Goal: Information Seeking & Learning: Learn about a topic

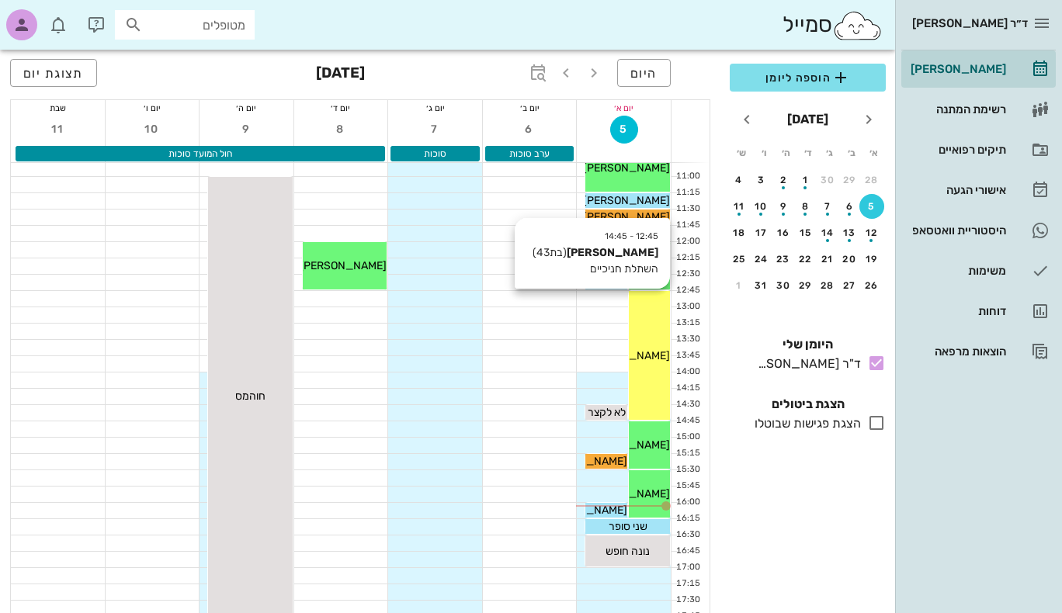
scroll to position [232, 0]
click at [642, 366] on div "12:45 - 14:45 [PERSON_NAME] (בת 43 ) השתלת חניכיים [PERSON_NAME]" at bounding box center [649, 354] width 41 height 129
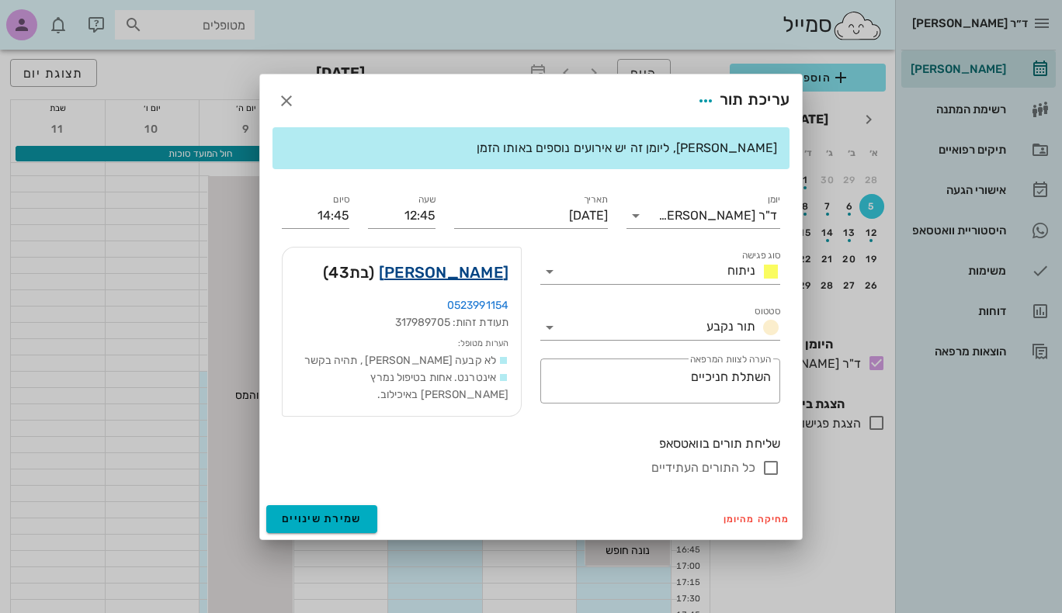
click at [484, 276] on link "[PERSON_NAME]" at bounding box center [444, 272] width 130 height 25
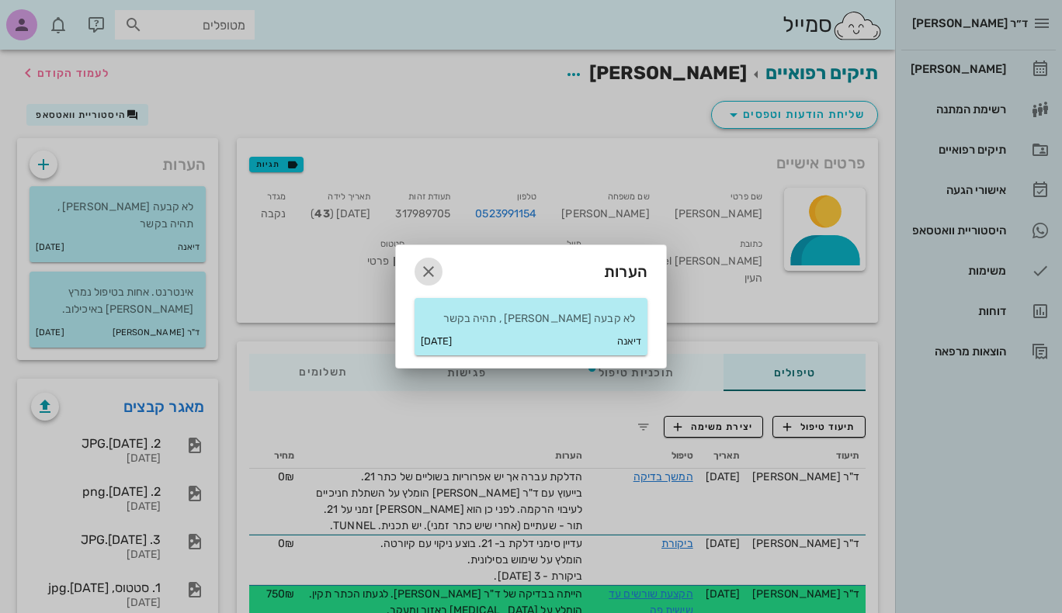
click at [424, 275] on icon "button" at bounding box center [428, 271] width 19 height 19
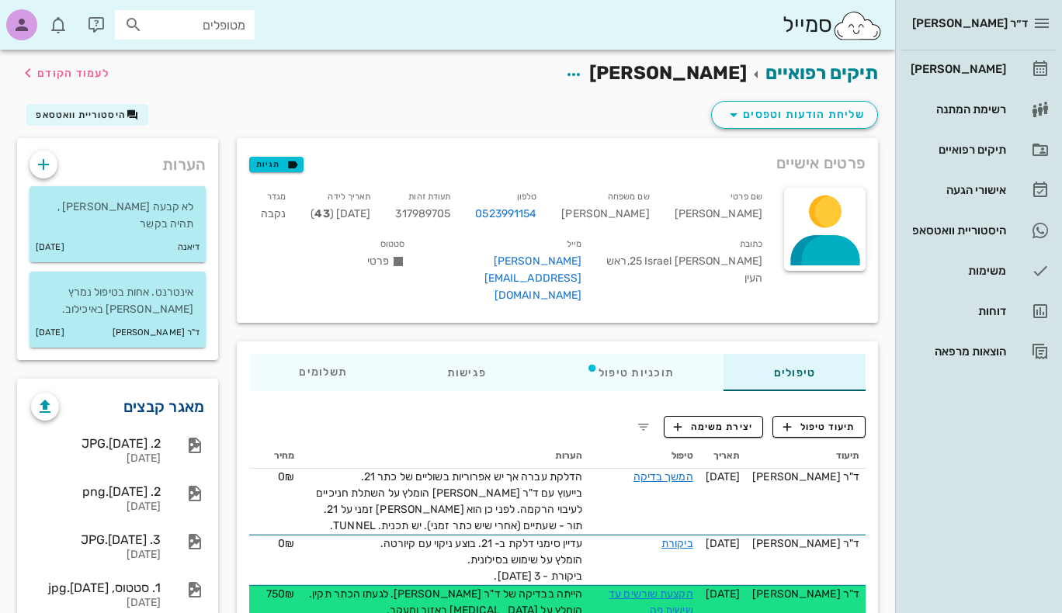
click at [183, 394] on link "מאגר קבצים" at bounding box center [164, 406] width 82 height 25
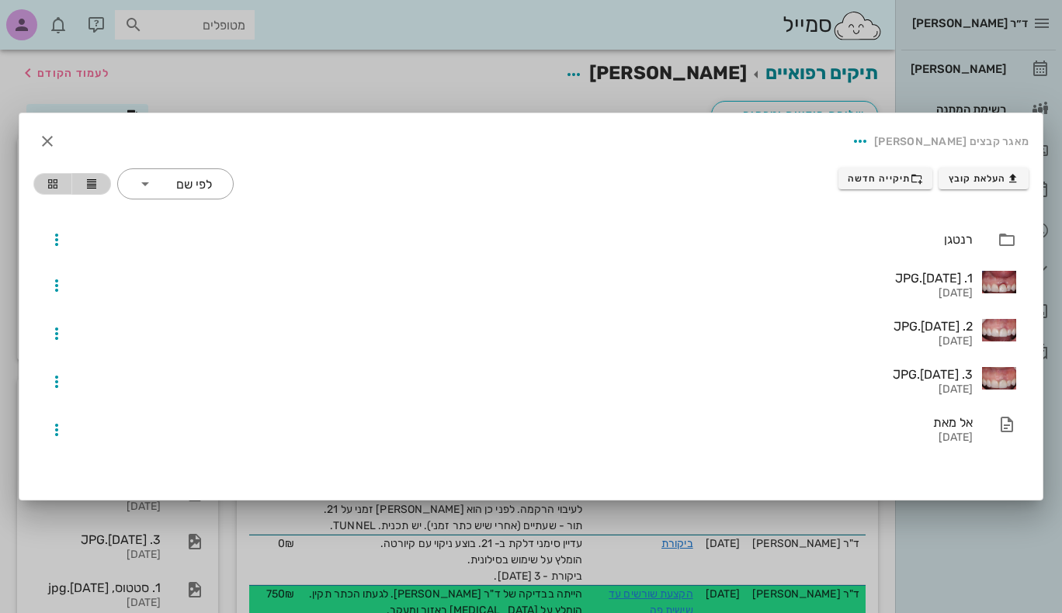
click at [45, 186] on span "button" at bounding box center [52, 184] width 19 height 12
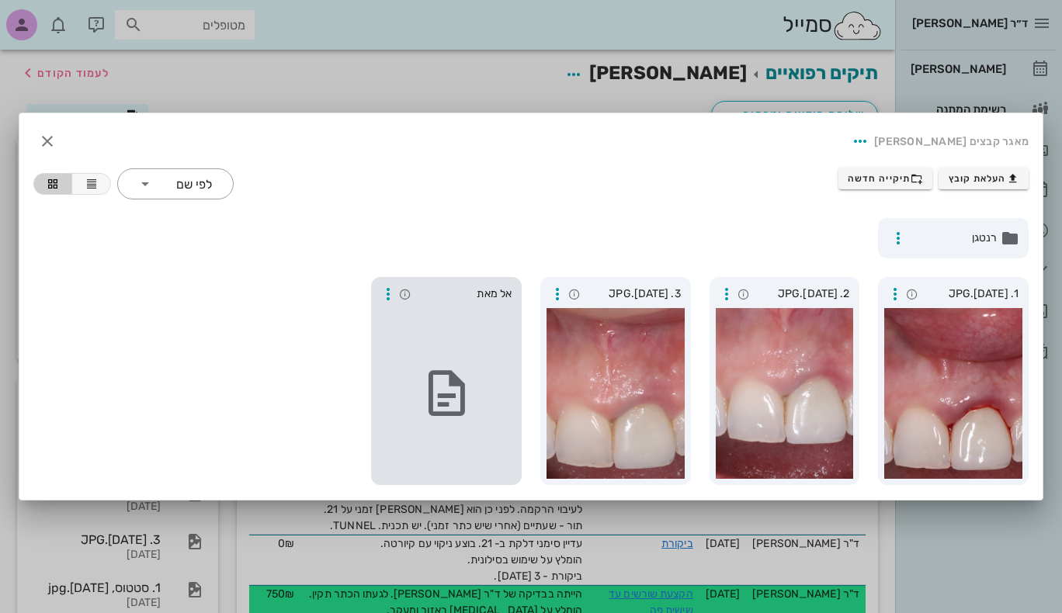
click at [422, 346] on div at bounding box center [446, 393] width 138 height 171
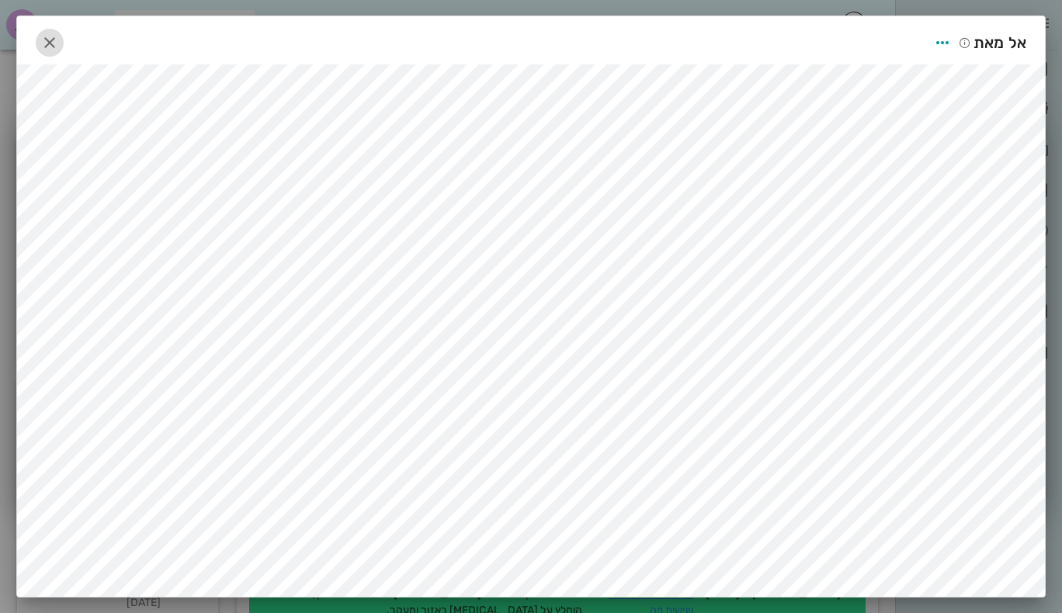
click at [59, 43] on icon "button" at bounding box center [49, 42] width 19 height 19
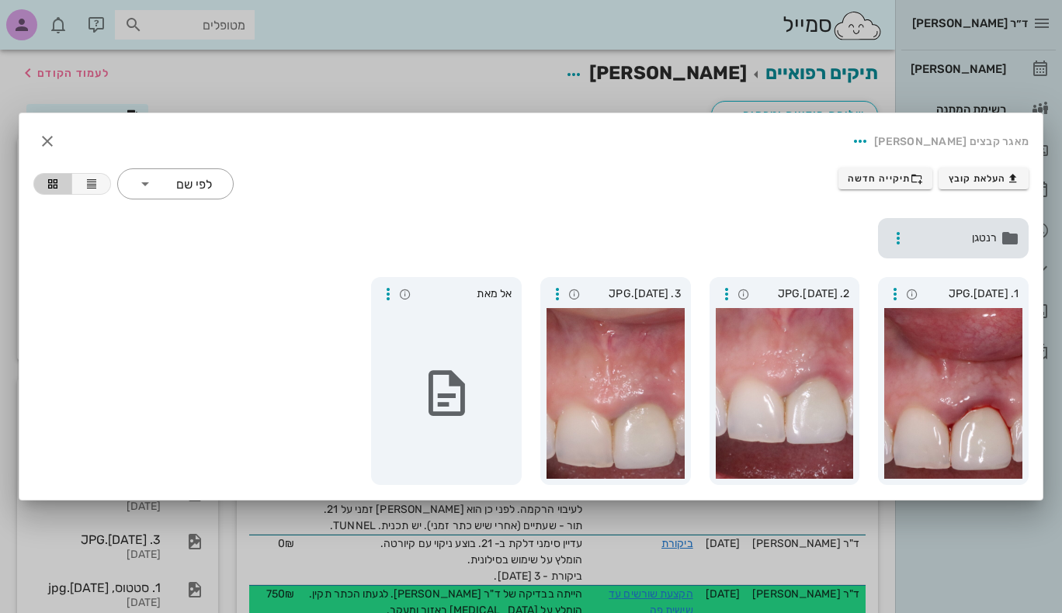
click at [983, 231] on span "רנטגן" at bounding box center [955, 238] width 84 height 17
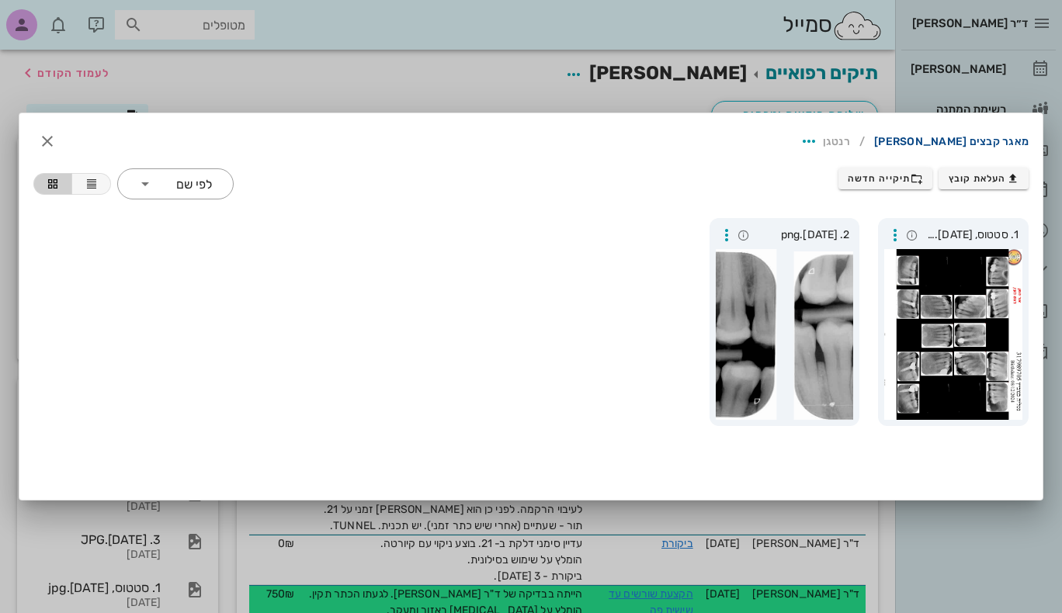
click at [946, 137] on link "מאגר קבצים [PERSON_NAME]" at bounding box center [951, 142] width 154 height 25
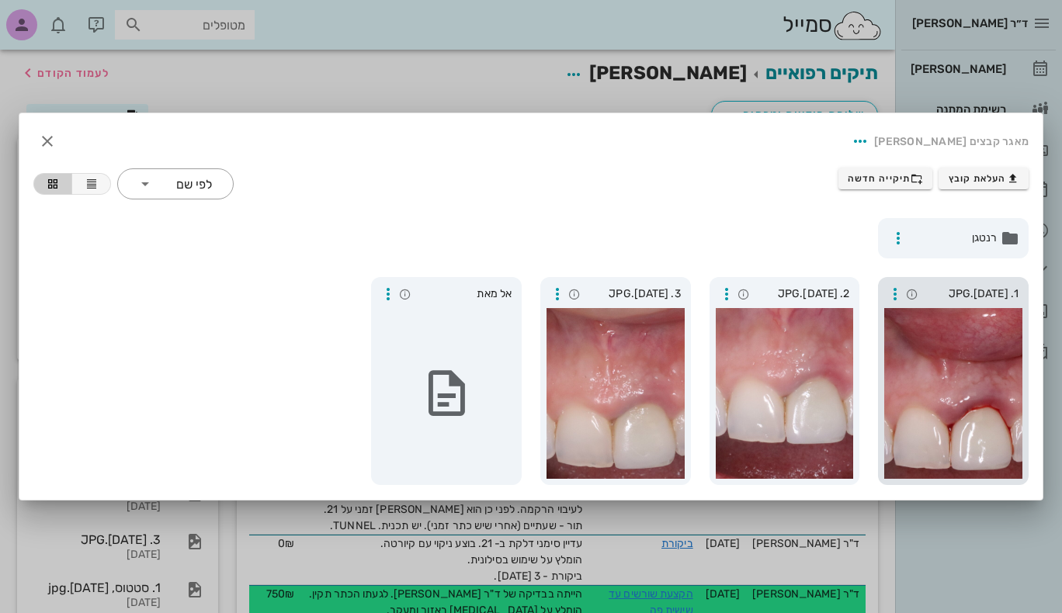
click at [950, 361] on div at bounding box center [953, 393] width 138 height 171
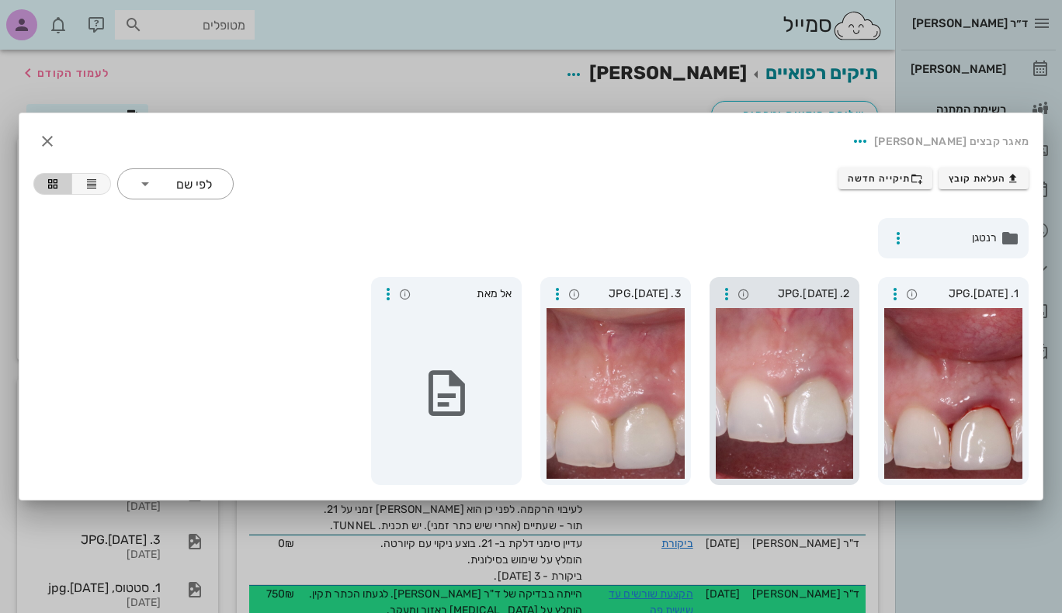
click at [775, 351] on div at bounding box center [785, 393] width 138 height 171
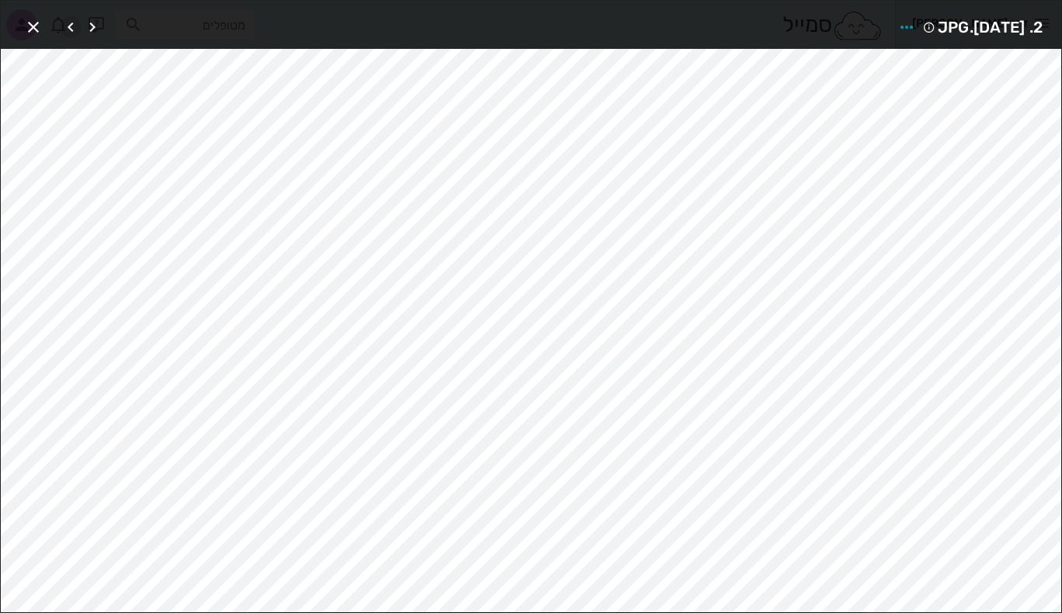
click at [67, 25] on icon "button" at bounding box center [70, 27] width 19 height 19
click at [67, 25] on div at bounding box center [81, 27] width 43 height 28
click at [97, 31] on icon "button" at bounding box center [92, 27] width 19 height 19
click at [93, 28] on icon "button" at bounding box center [92, 27] width 19 height 19
click at [93, 28] on div at bounding box center [81, 27] width 43 height 28
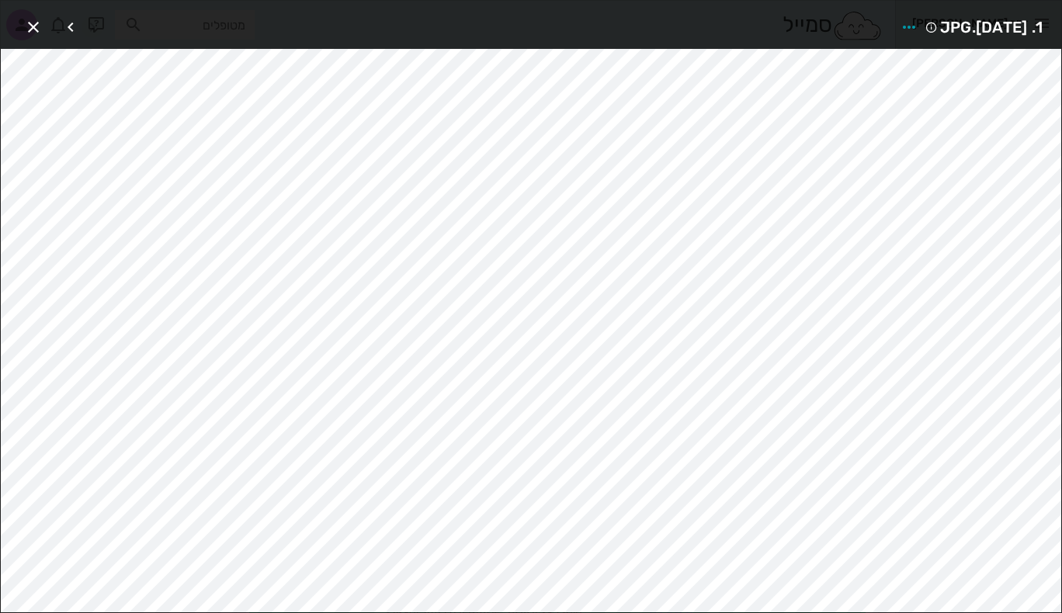
click at [93, 28] on div at bounding box center [81, 27] width 43 height 28
click at [71, 26] on icon "button" at bounding box center [70, 27] width 19 height 19
click at [92, 25] on icon "button" at bounding box center [92, 27] width 19 height 19
click at [92, 25] on div at bounding box center [81, 27] width 43 height 28
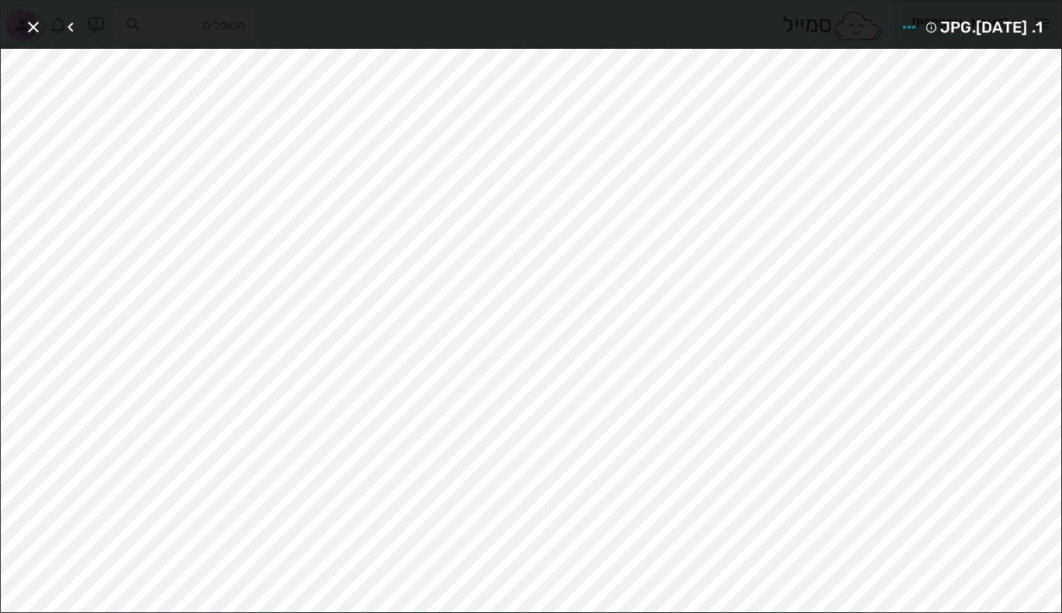
click at [30, 23] on icon "button" at bounding box center [33, 27] width 19 height 19
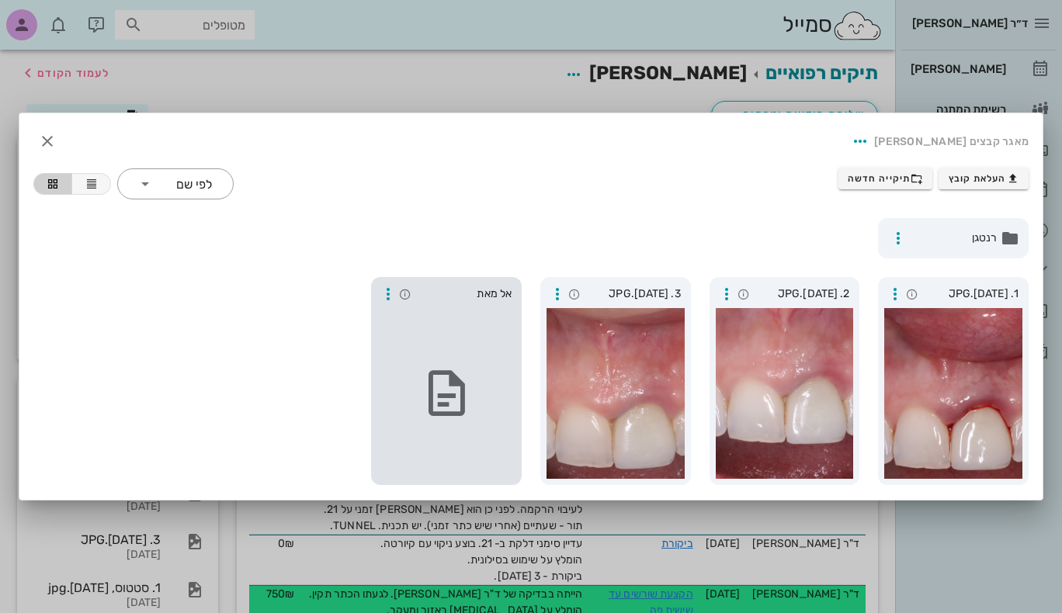
click at [447, 354] on div at bounding box center [446, 393] width 138 height 171
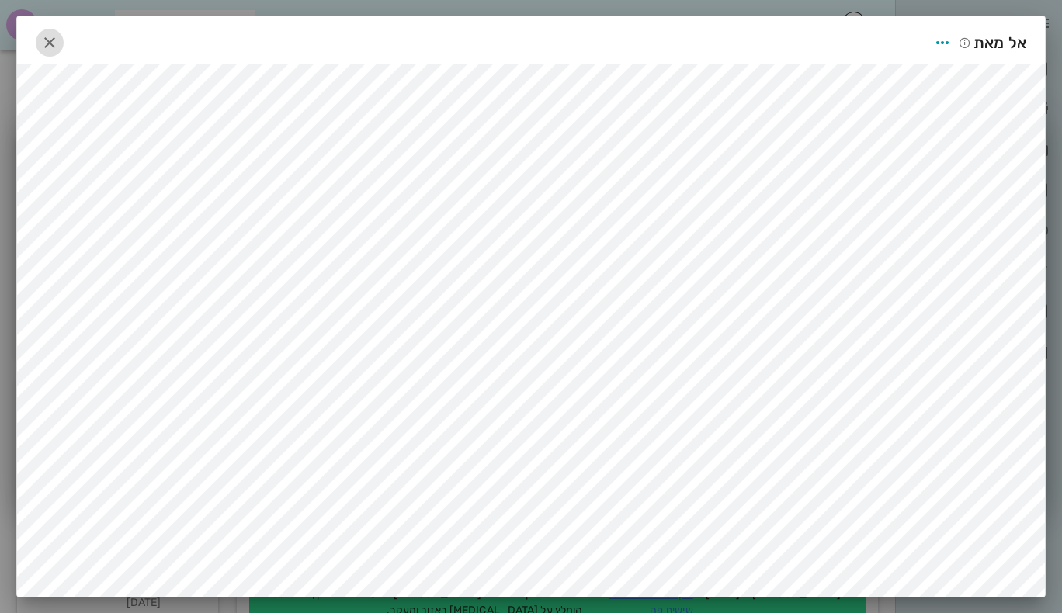
click at [52, 42] on icon "button" at bounding box center [49, 42] width 19 height 19
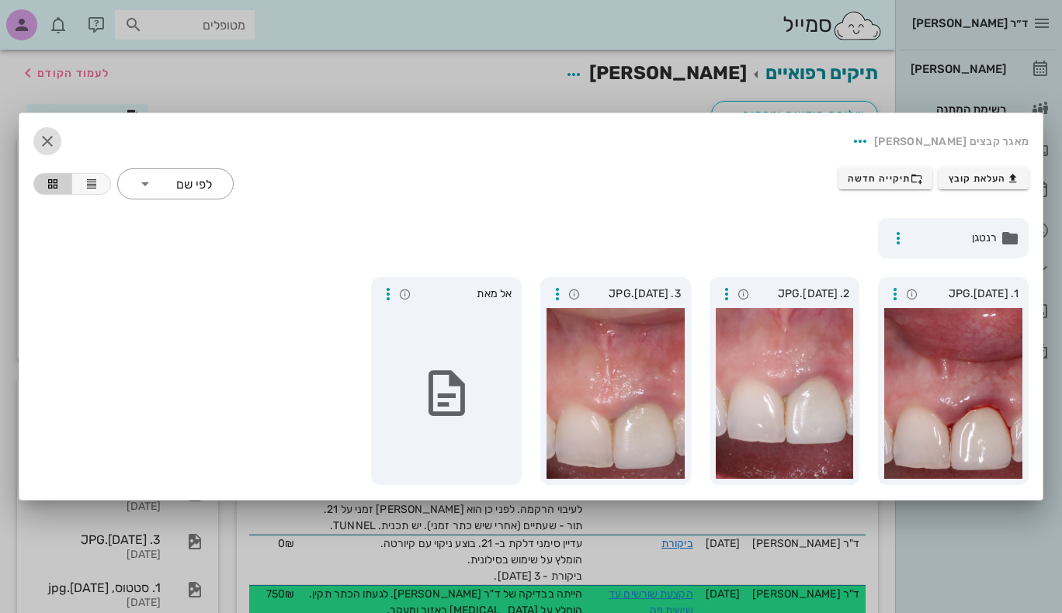
click at [47, 139] on icon "button" at bounding box center [47, 141] width 19 height 19
